Goal: Information Seeking & Learning: Learn about a topic

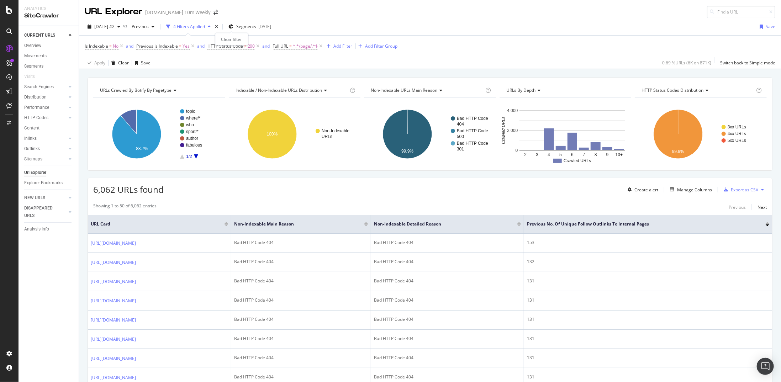
click at [220, 27] on div "times" at bounding box center [217, 26] width 6 height 7
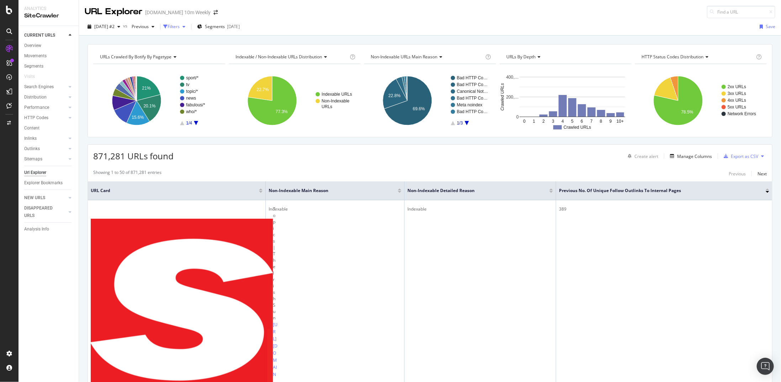
click at [188, 27] on div "button" at bounding box center [184, 27] width 9 height 4
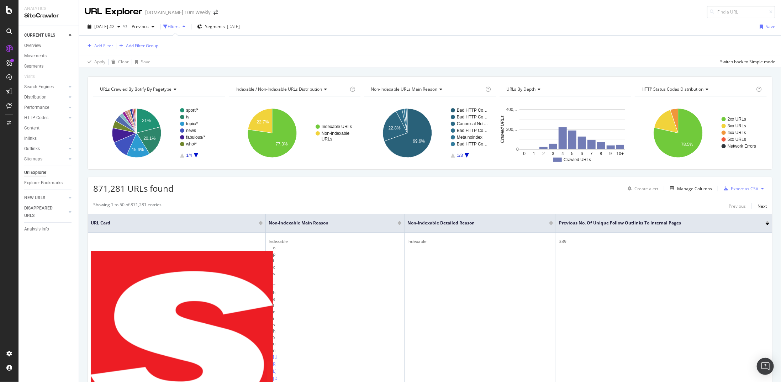
click at [111, 50] on div "Add Filter Add Filter Group" at bounding box center [430, 46] width 691 height 20
click at [111, 48] on div "Add Filter" at bounding box center [103, 46] width 19 height 6
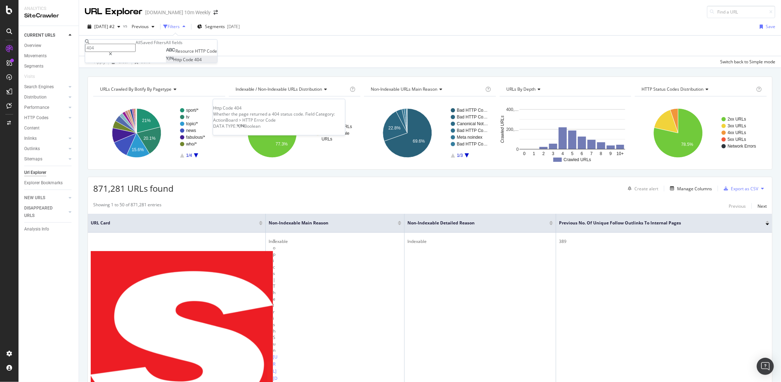
type input "404"
click at [194, 63] on span "404" at bounding box center [197, 60] width 7 height 6
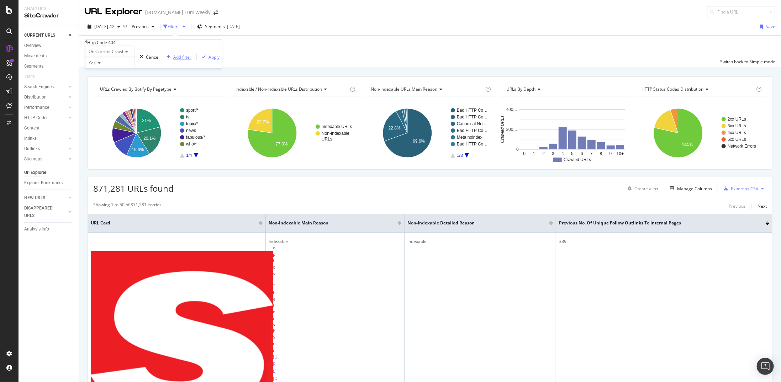
click at [173, 60] on div "Add filter" at bounding box center [182, 57] width 18 height 6
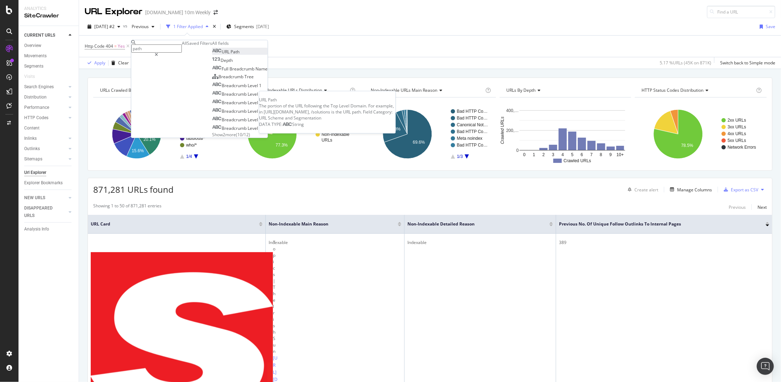
type input "path"
click at [222, 55] on span "URL" at bounding box center [226, 52] width 9 height 6
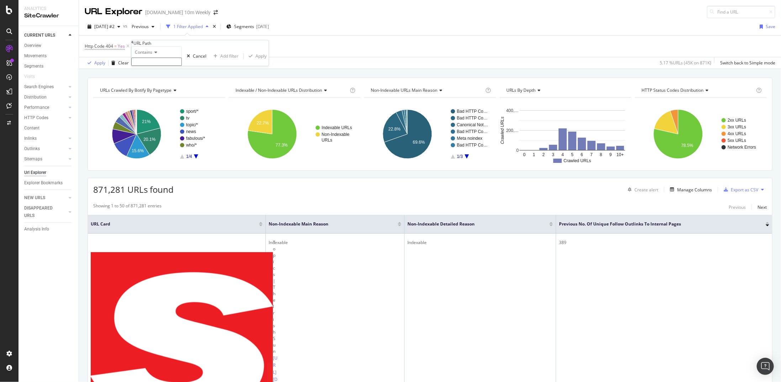
click at [157, 66] on input "text" at bounding box center [156, 62] width 51 height 8
type input "/page/"
click at [256, 61] on div "Apply" at bounding box center [261, 58] width 11 height 6
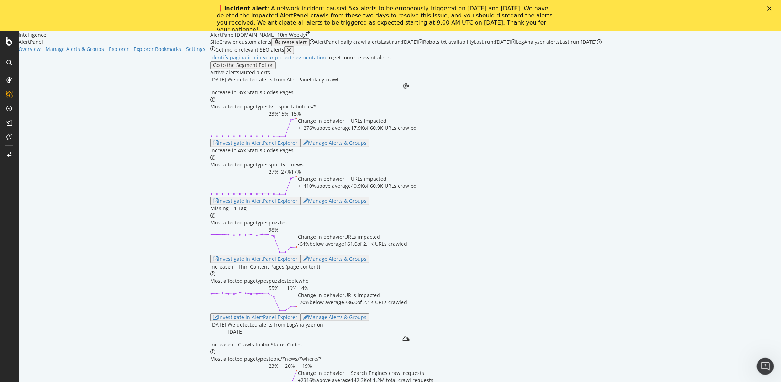
scroll to position [498, 0]
click at [213, 199] on div "Investigate in AlertPanel Explorer" at bounding box center [255, 201] width 84 height 6
click at [433, 199] on div "Missing H1 Tag Most affected pagetypes puzzles 98% Change in behavior -64% belo…" at bounding box center [406, 234] width 392 height 58
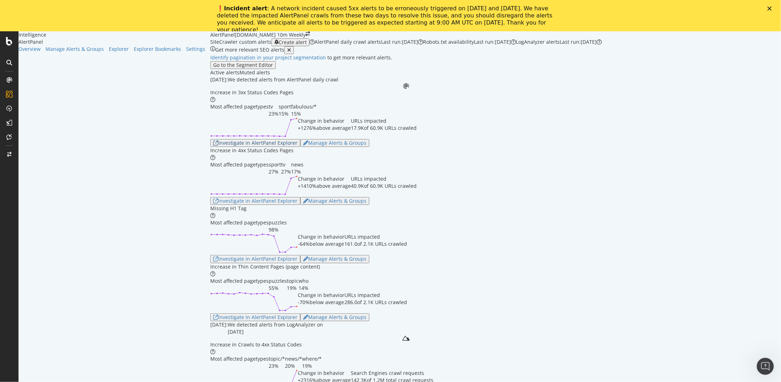
click at [213, 146] on div "Investigate in AlertPanel Explorer" at bounding box center [255, 143] width 84 height 6
click at [455, 199] on div "Increase in 4xx Status Codes Pages Most affected pagetypes sport 27% tv 27% new…" at bounding box center [406, 176] width 392 height 58
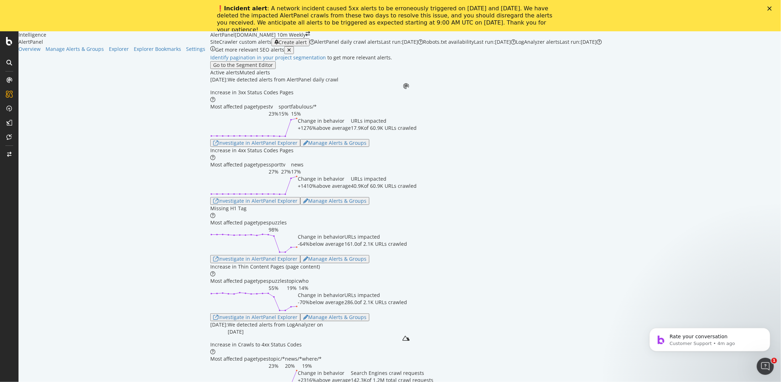
scroll to position [0, 0]
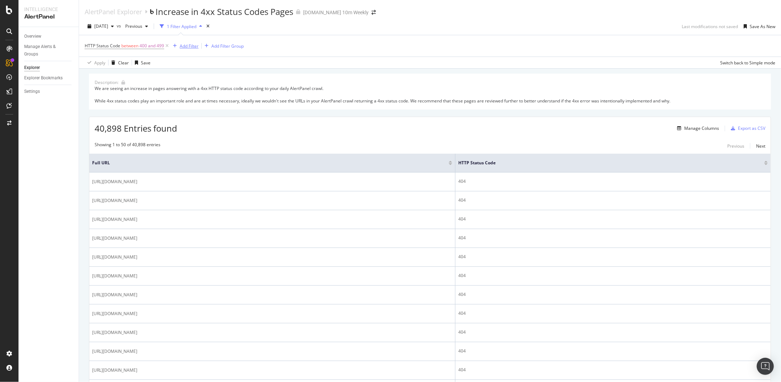
click at [188, 47] on div "Add Filter" at bounding box center [189, 46] width 19 height 6
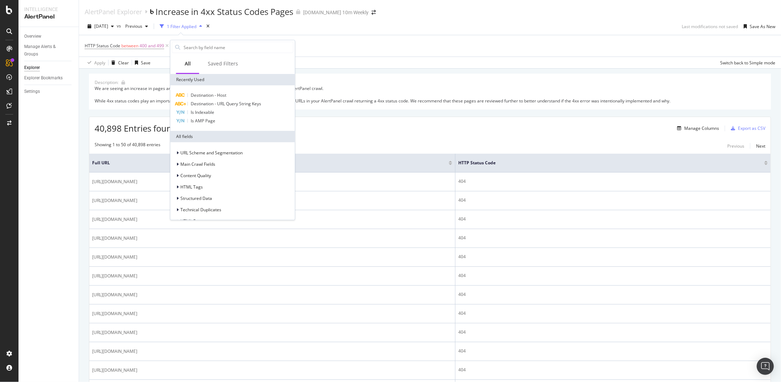
click at [366, 77] on div "Description: We are seeing an increase in pages answering with a 4xx HTTP statu…" at bounding box center [430, 92] width 682 height 36
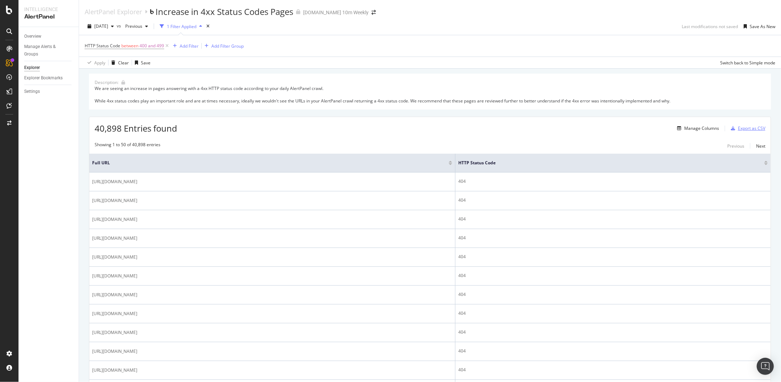
click at [738, 125] on div "Export as CSV" at bounding box center [751, 128] width 27 height 6
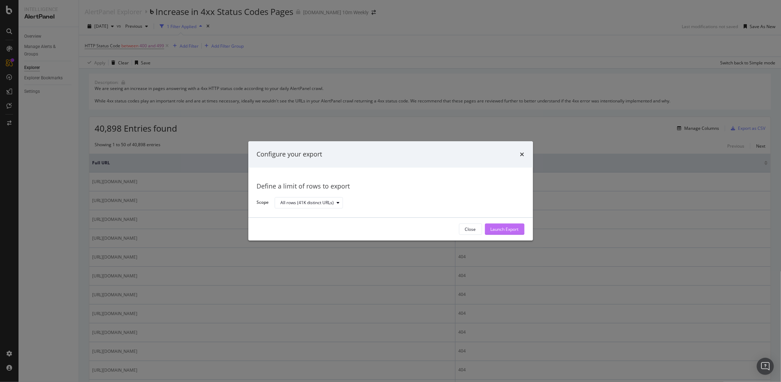
click at [491, 228] on div "Launch Export" at bounding box center [505, 229] width 28 height 6
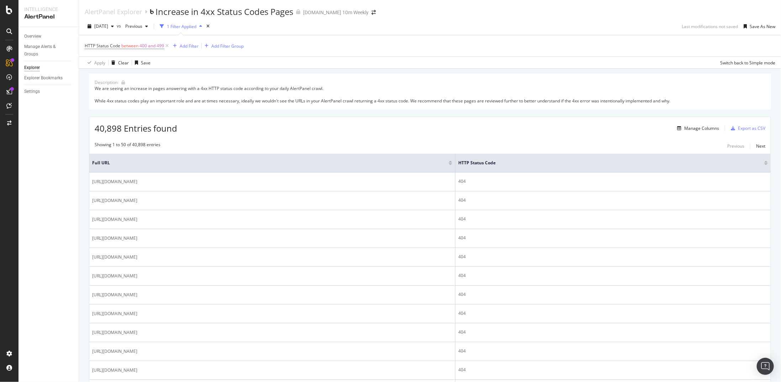
click at [765, 161] on div at bounding box center [767, 162] width 4 height 2
click at [765, 164] on div at bounding box center [767, 164] width 4 height 2
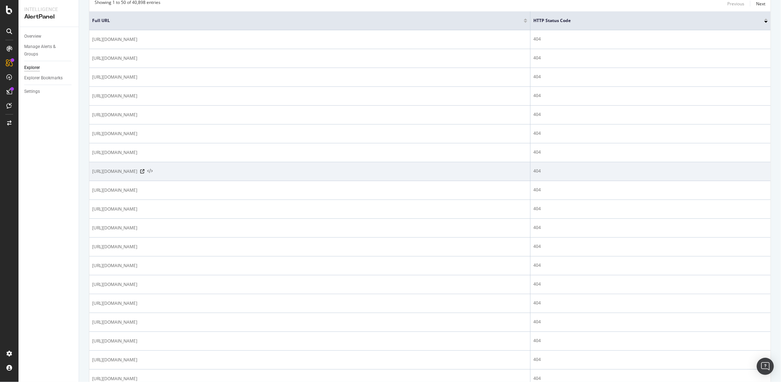
click at [153, 169] on icon at bounding box center [149, 171] width 5 height 5
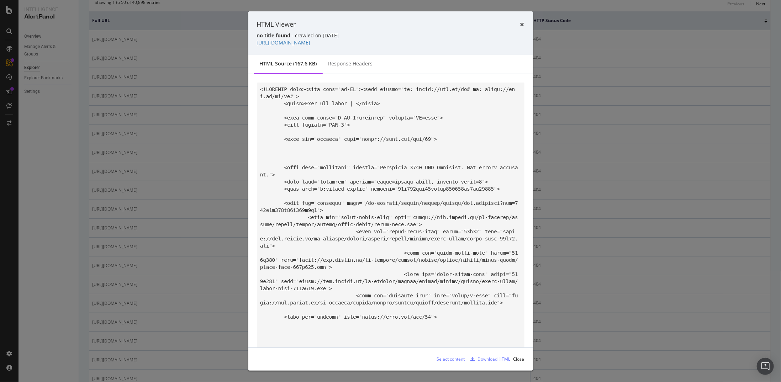
click at [222, 141] on div "HTML Viewer no title found - crawled on 2025-09-27 https://www.thesun.ie/fabulo…" at bounding box center [390, 191] width 781 height 382
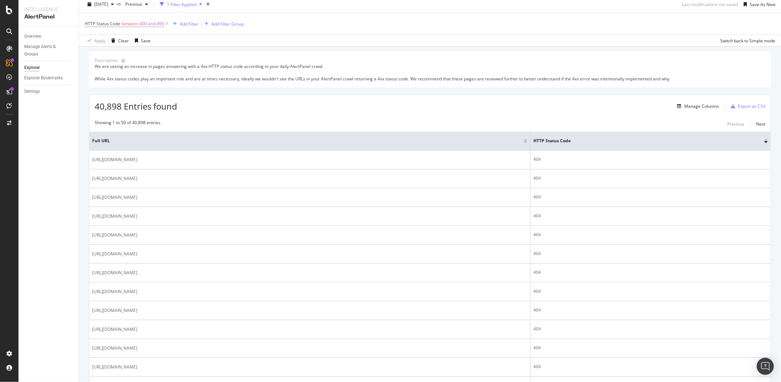
scroll to position [0, 0]
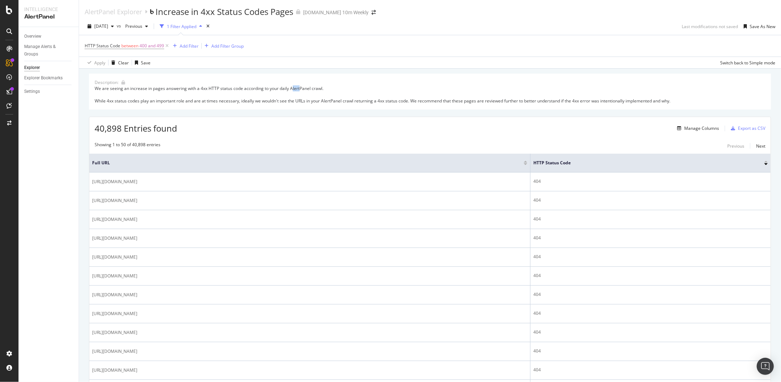
drag, startPoint x: 291, startPoint y: 89, endPoint x: 300, endPoint y: 88, distance: 8.9
click at [300, 88] on div "We are seeing an increase in pages answering with a 4xx HTTP status code accord…" at bounding box center [430, 94] width 671 height 18
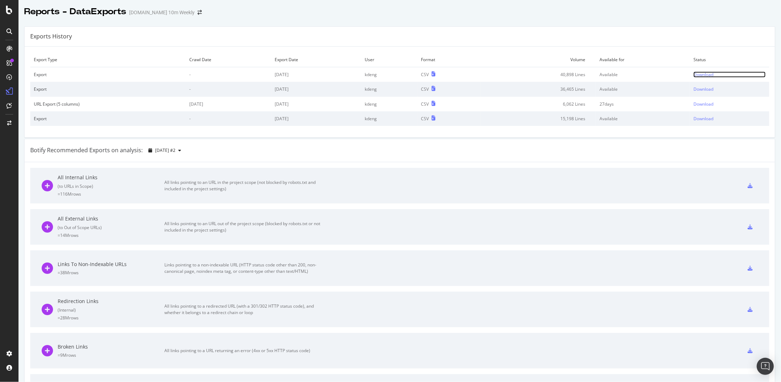
click at [707, 70] on td "Download" at bounding box center [729, 74] width 79 height 15
click at [703, 77] on div "Download" at bounding box center [704, 75] width 20 height 6
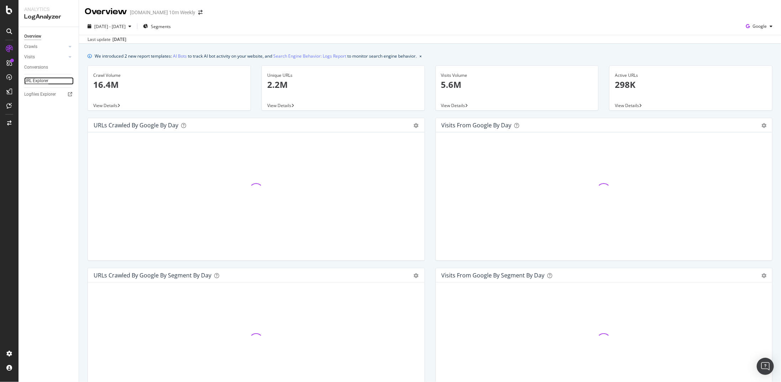
click at [46, 82] on div "URL Explorer" at bounding box center [36, 80] width 24 height 7
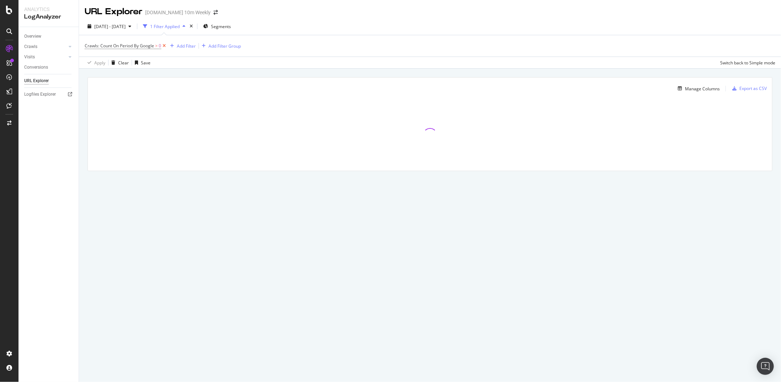
click at [164, 47] on icon at bounding box center [164, 45] width 6 height 7
click at [108, 46] on div "Add Filter" at bounding box center [103, 46] width 19 height 6
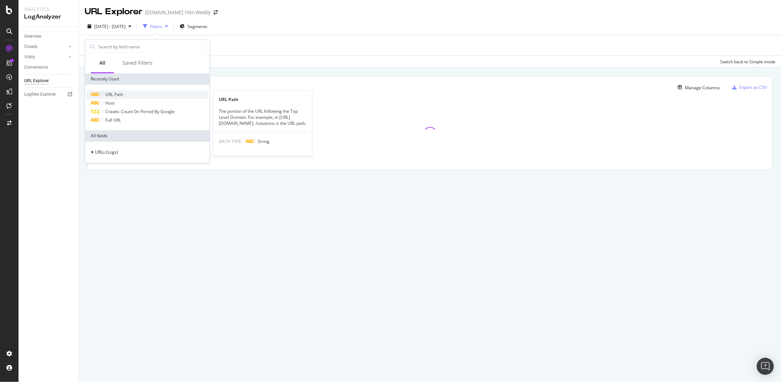
click at [121, 96] on span "URL Path" at bounding box center [114, 94] width 18 height 6
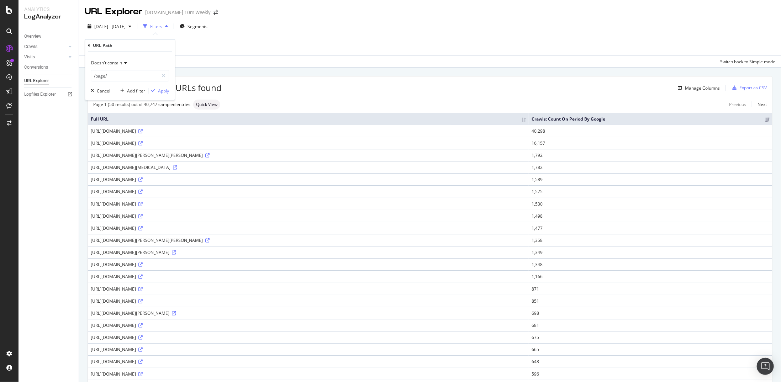
click at [88, 45] on div "URL Path Doesn't contain /page/ Cancel Add filter Apply" at bounding box center [130, 70] width 90 height 61
click at [87, 47] on div "URL Path Doesn't contain /page/ Cancel Add filter Apply" at bounding box center [130, 70] width 90 height 61
click at [89, 45] on icon at bounding box center [89, 45] width 2 height 4
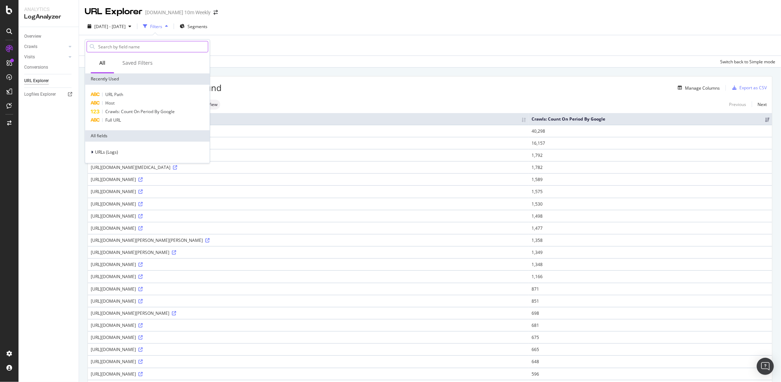
click at [127, 47] on input "text" at bounding box center [153, 46] width 110 height 11
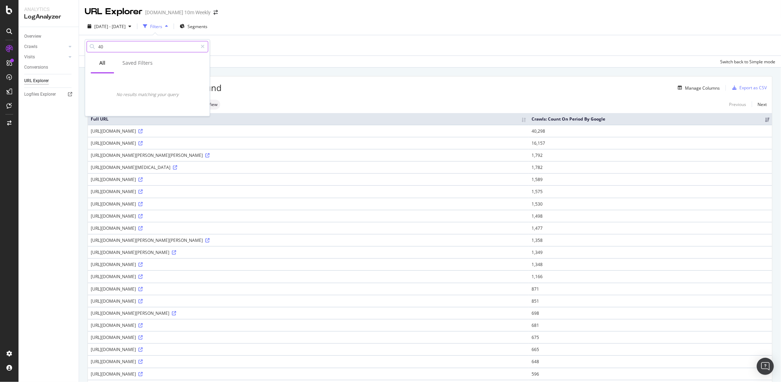
type input "4"
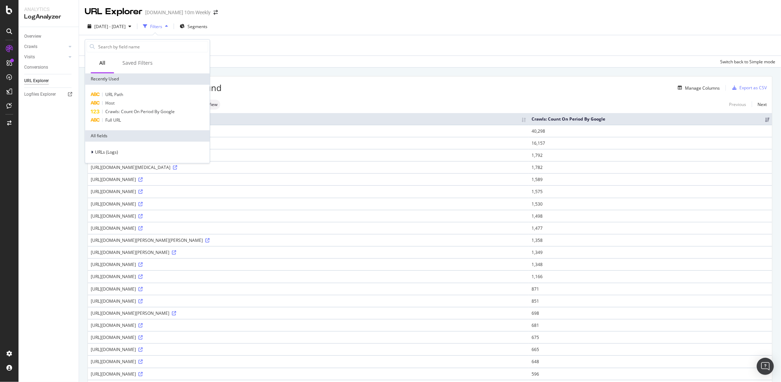
click at [295, 51] on div "Add Filter Add Filter Group" at bounding box center [430, 45] width 691 height 20
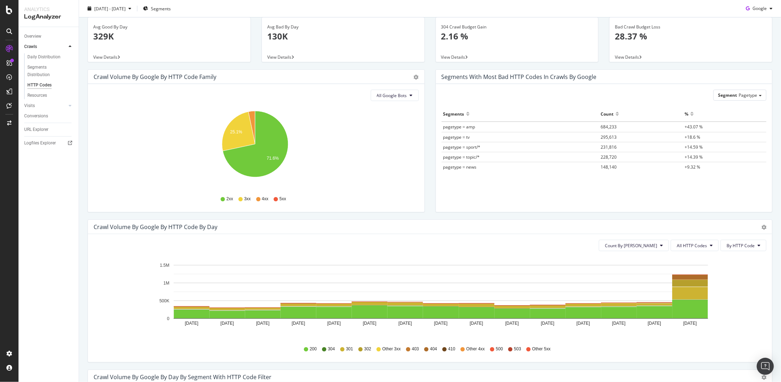
scroll to position [36, 0]
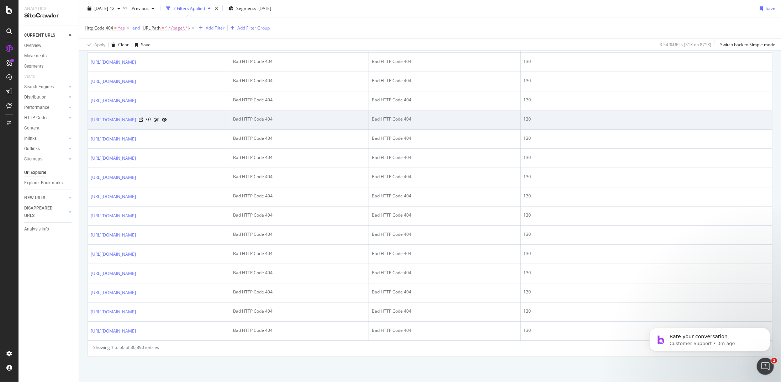
scroll to position [863, 0]
click at [143, 122] on icon at bounding box center [141, 120] width 4 height 4
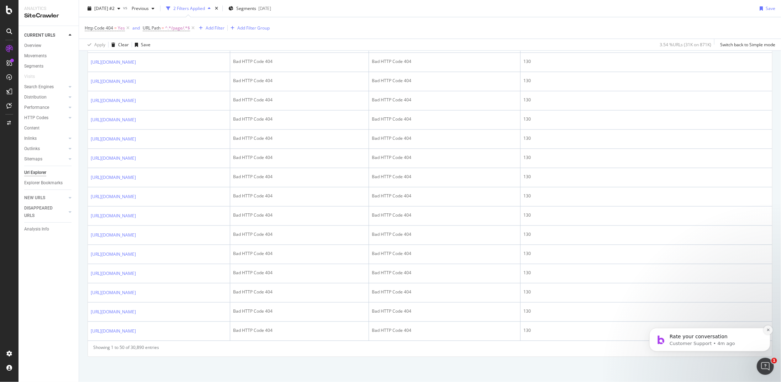
click at [766, 330] on icon "Dismiss notification" at bounding box center [768, 330] width 4 height 4
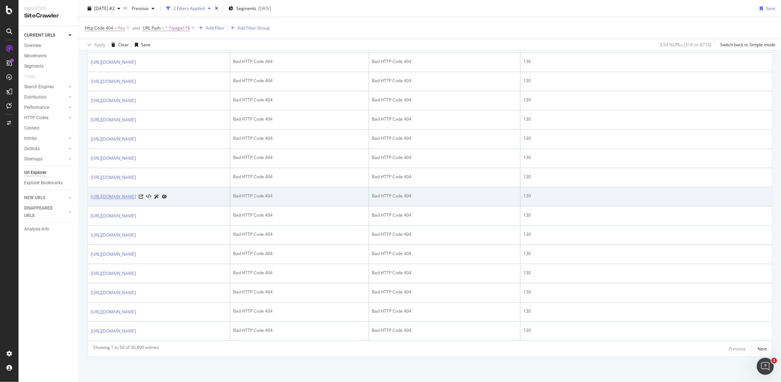
scroll to position [898, 0]
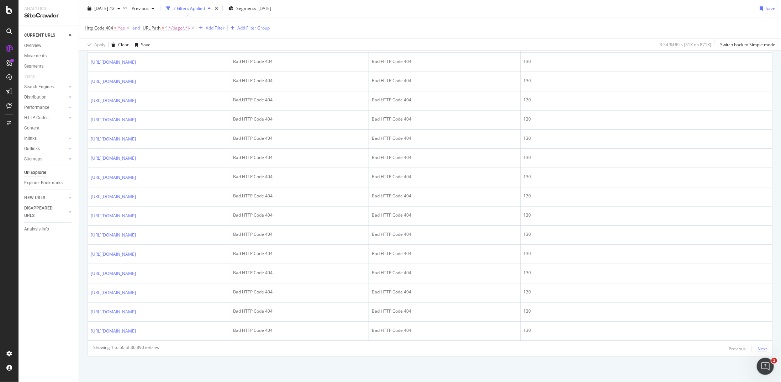
click at [758, 349] on div "Next" at bounding box center [762, 349] width 9 height 6
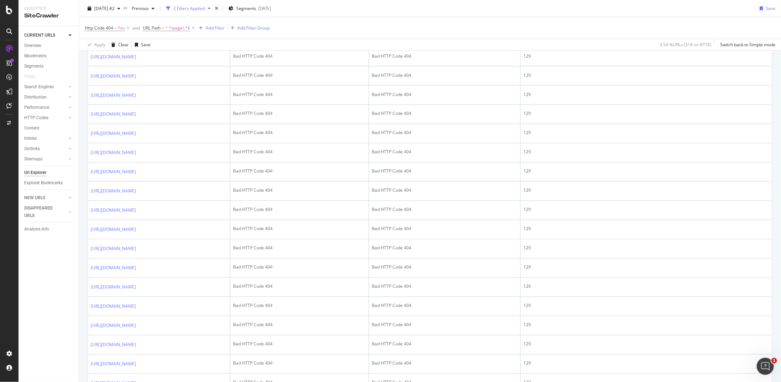
scroll to position [854, 0]
